Goal: Information Seeking & Learning: Learn about a topic

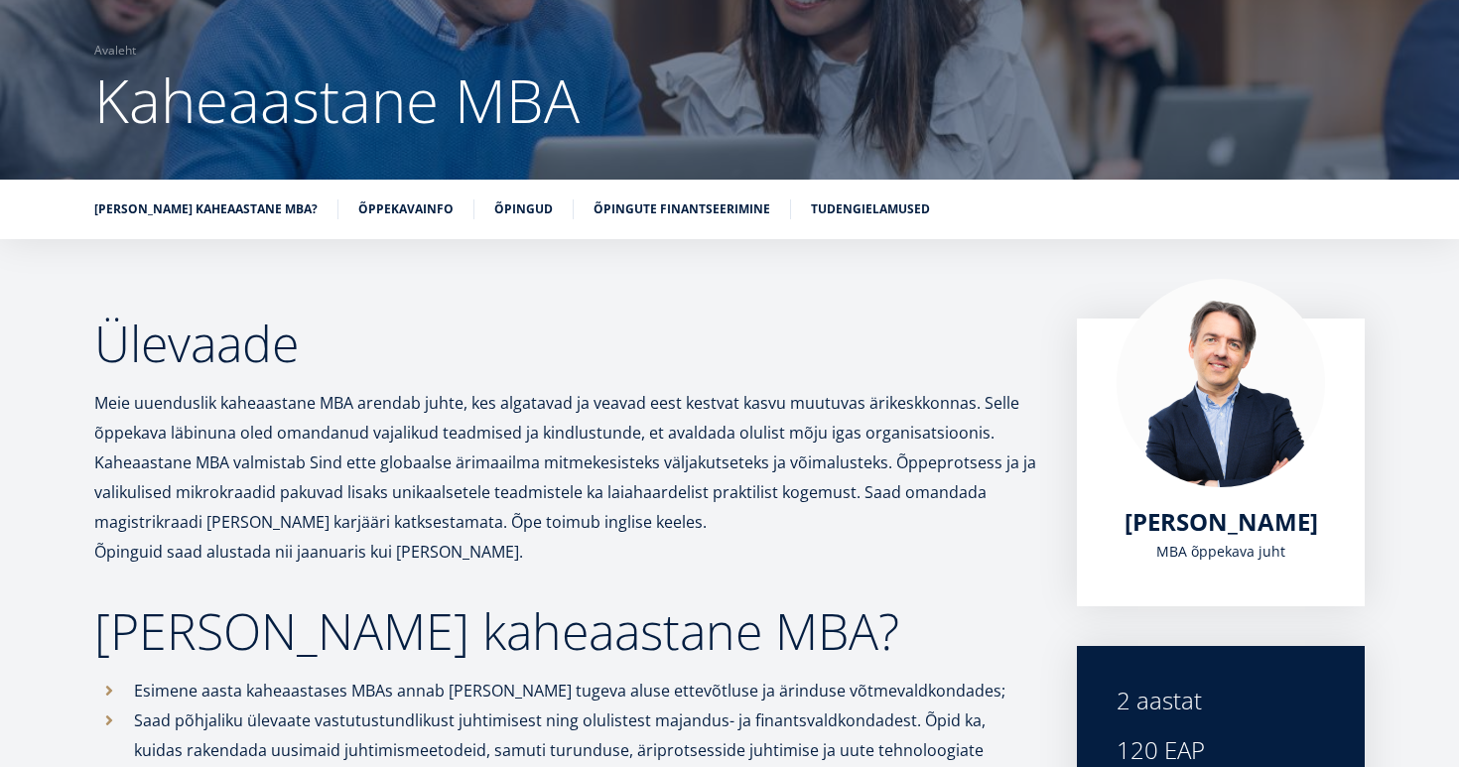
scroll to position [207, 0]
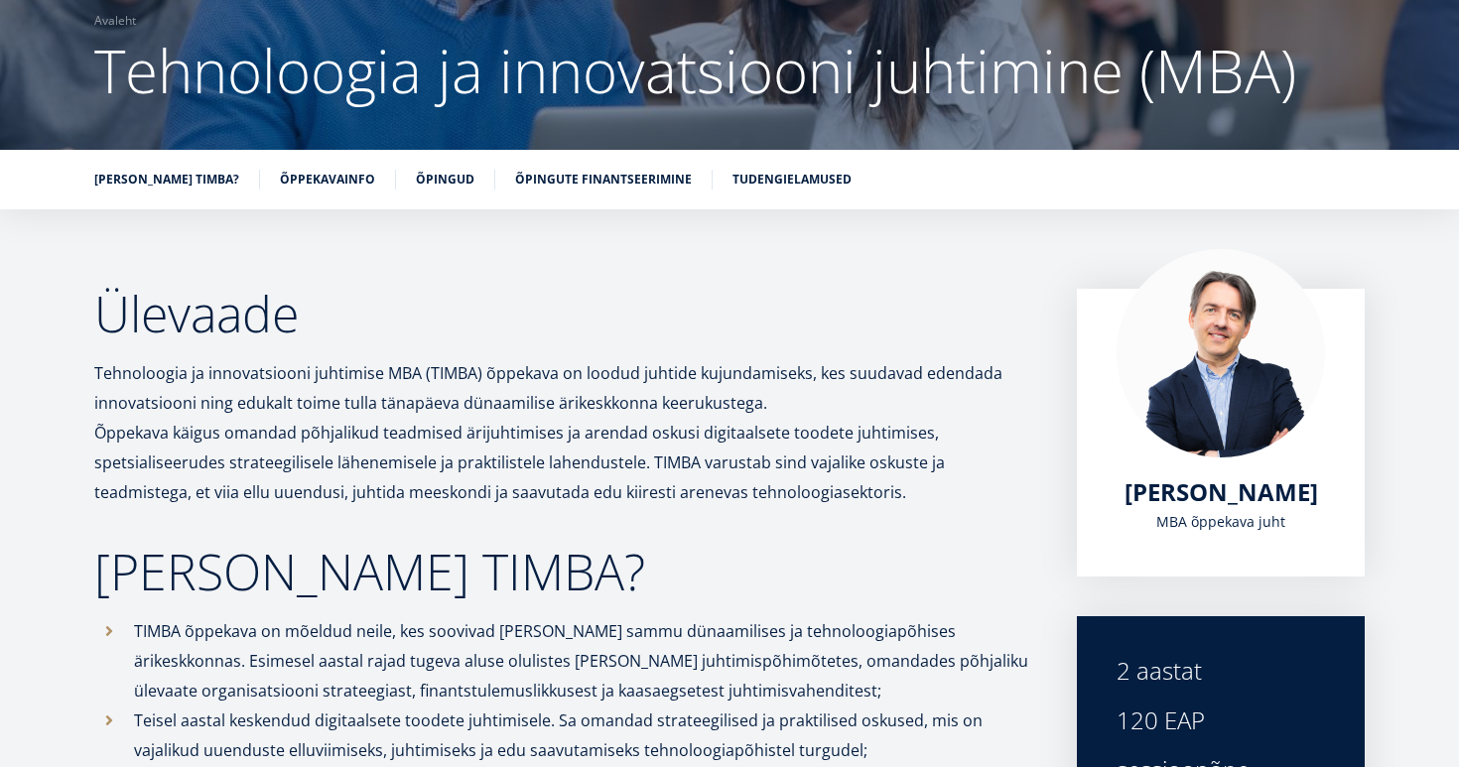
scroll to position [273, 0]
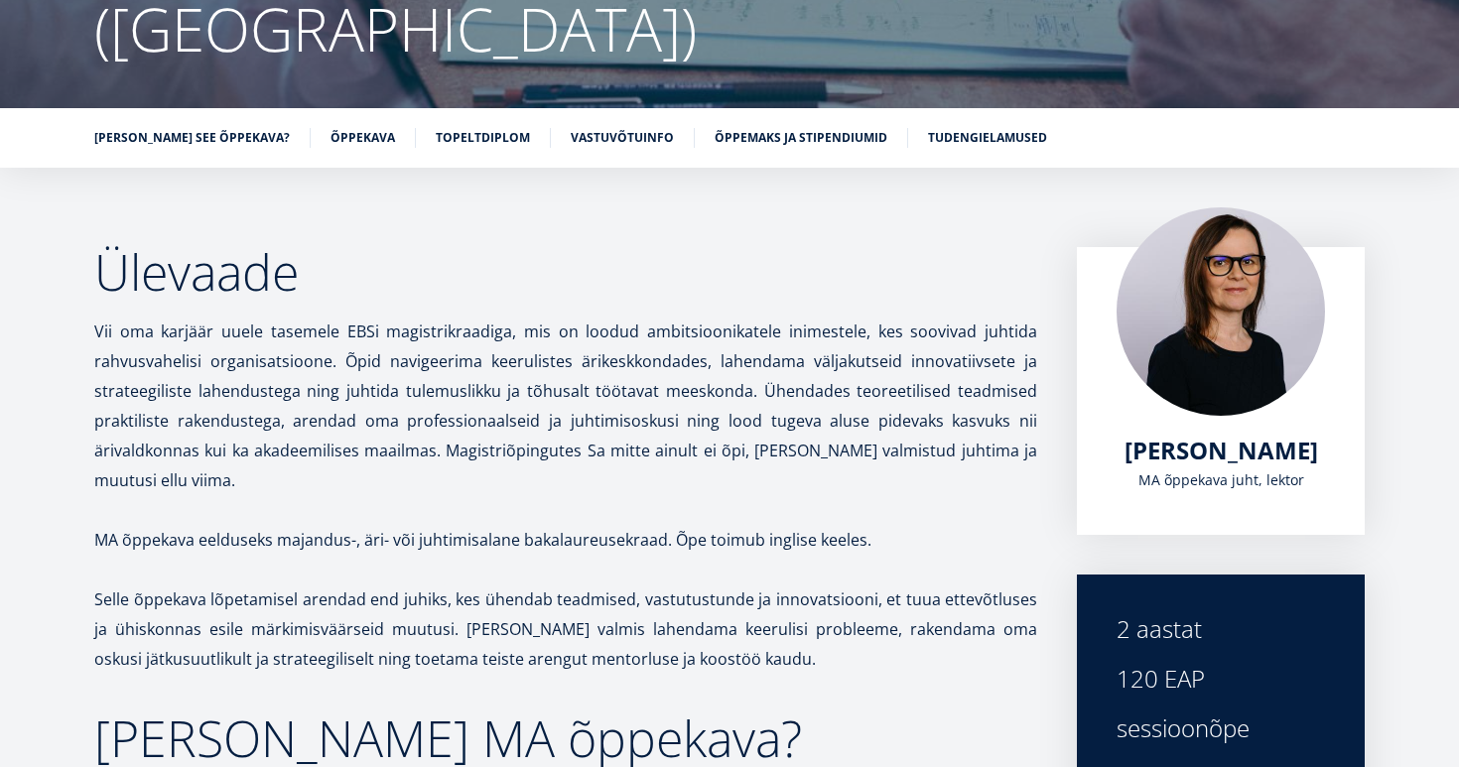
scroll to position [238, 0]
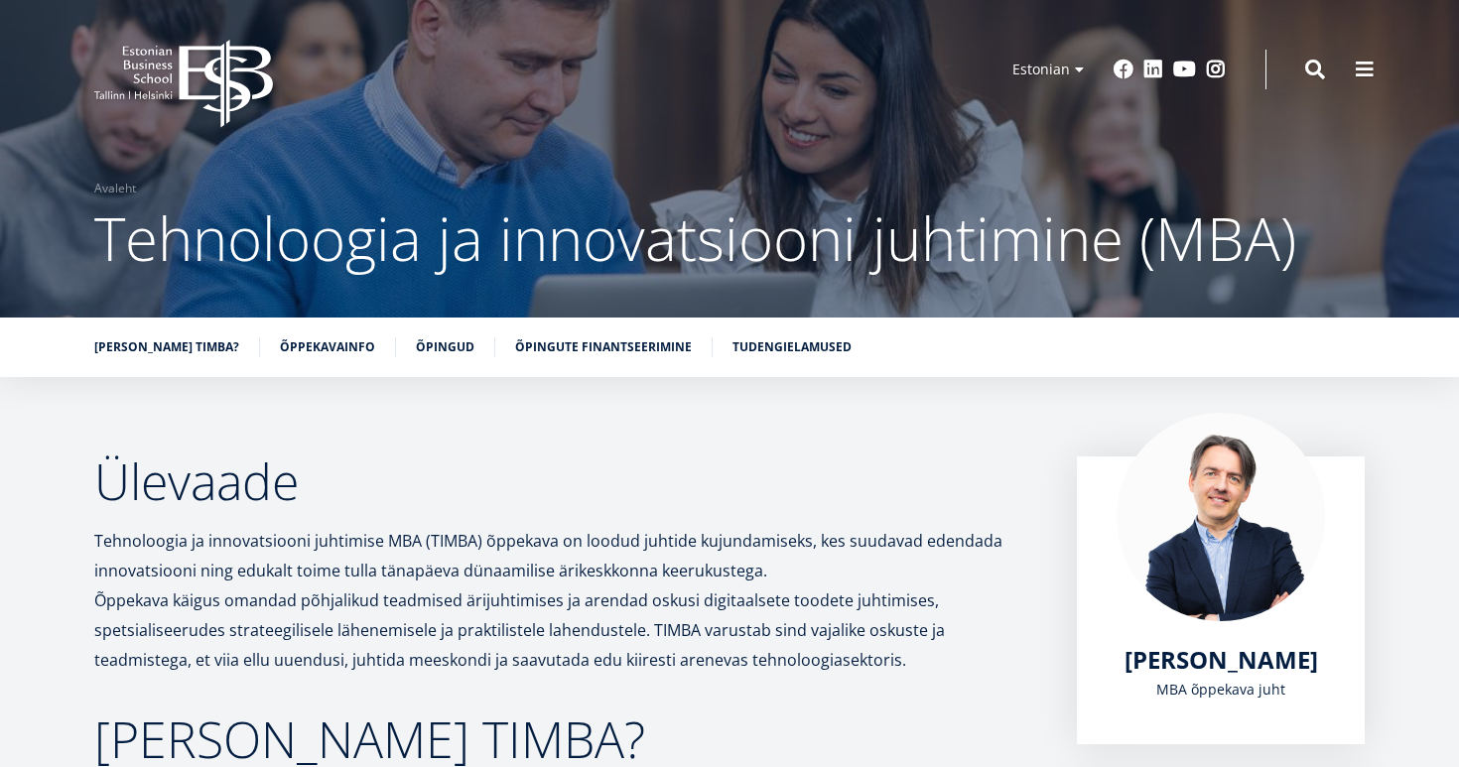
click at [1196, 520] on img at bounding box center [1221, 517] width 208 height 208
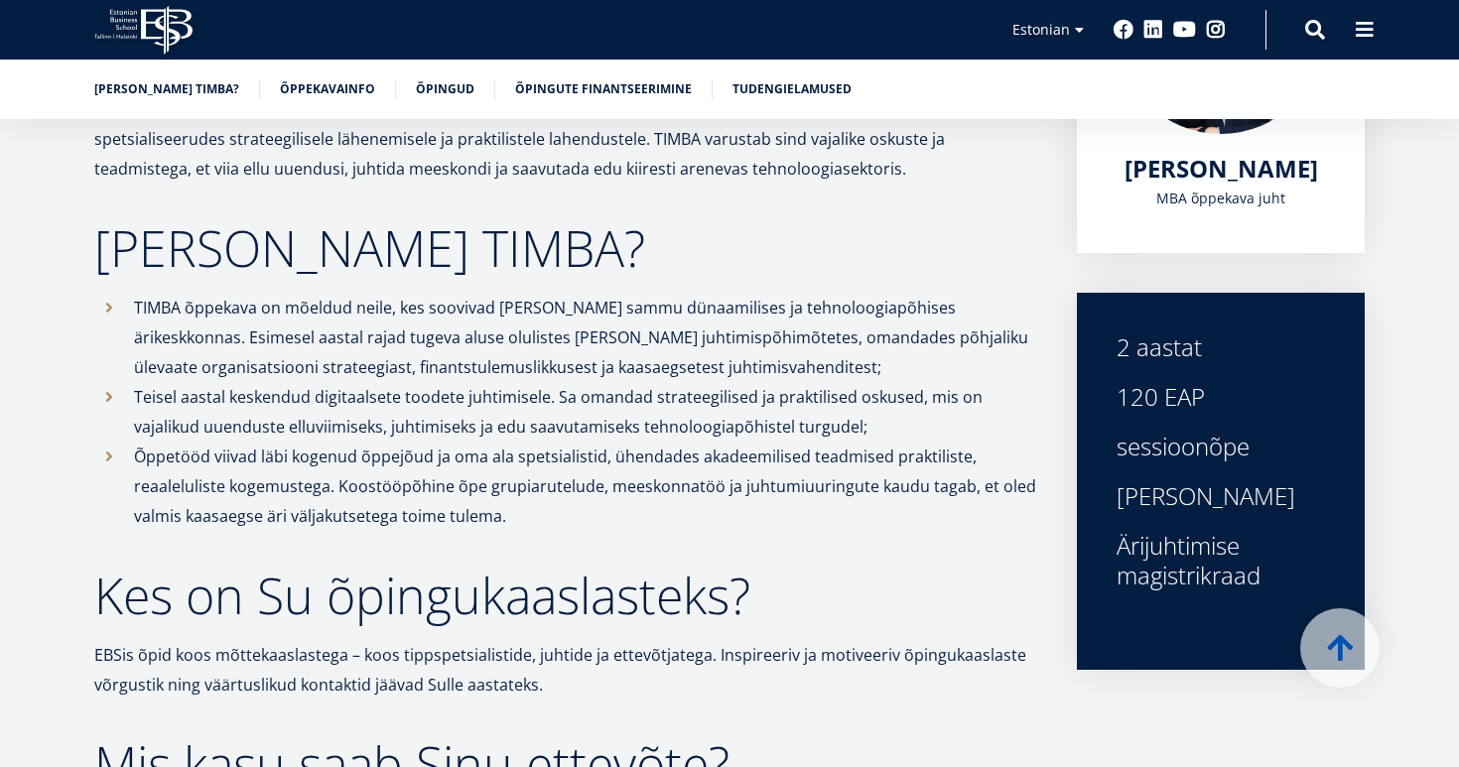
scroll to position [527, 0]
